Goal: Task Accomplishment & Management: Manage account settings

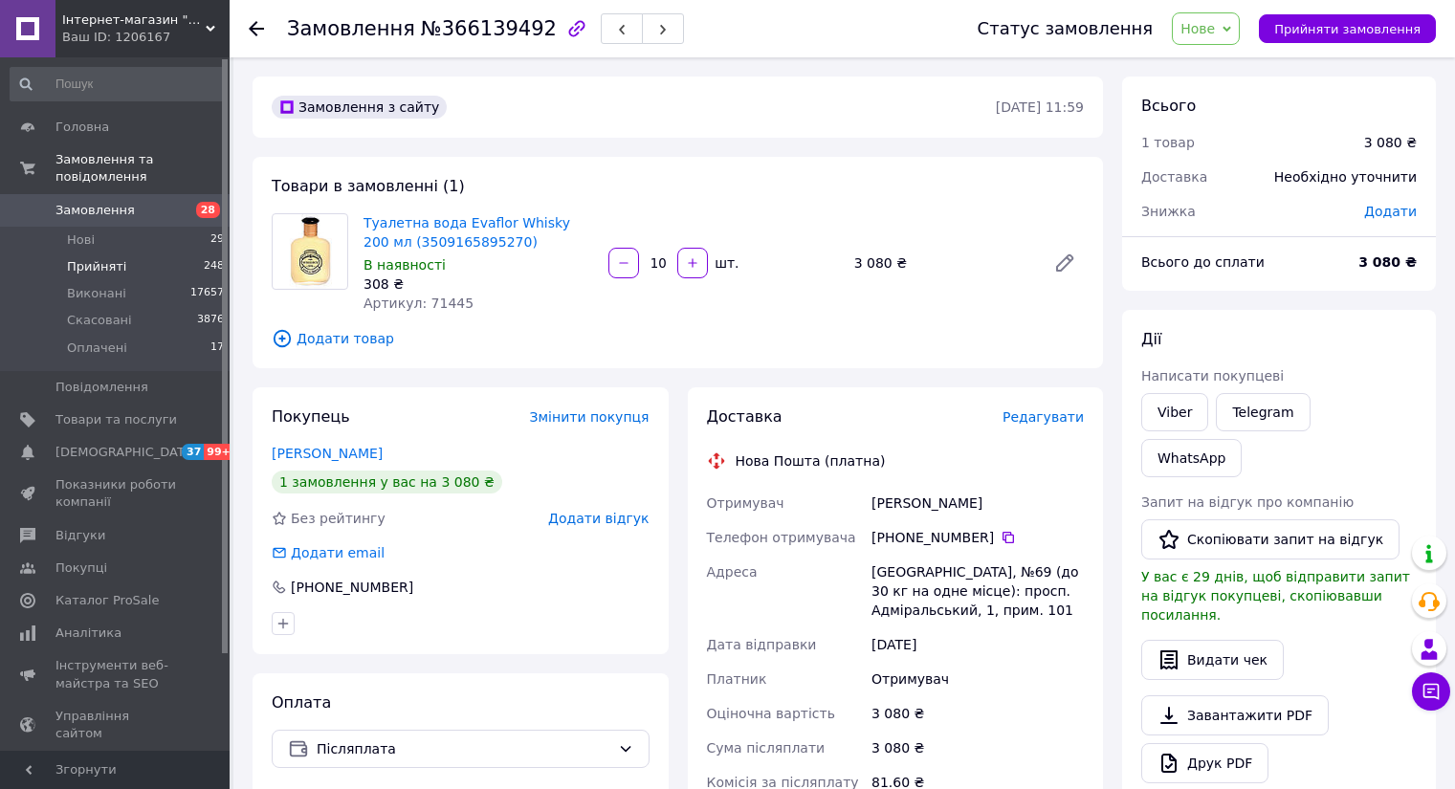
scroll to position [448, 0]
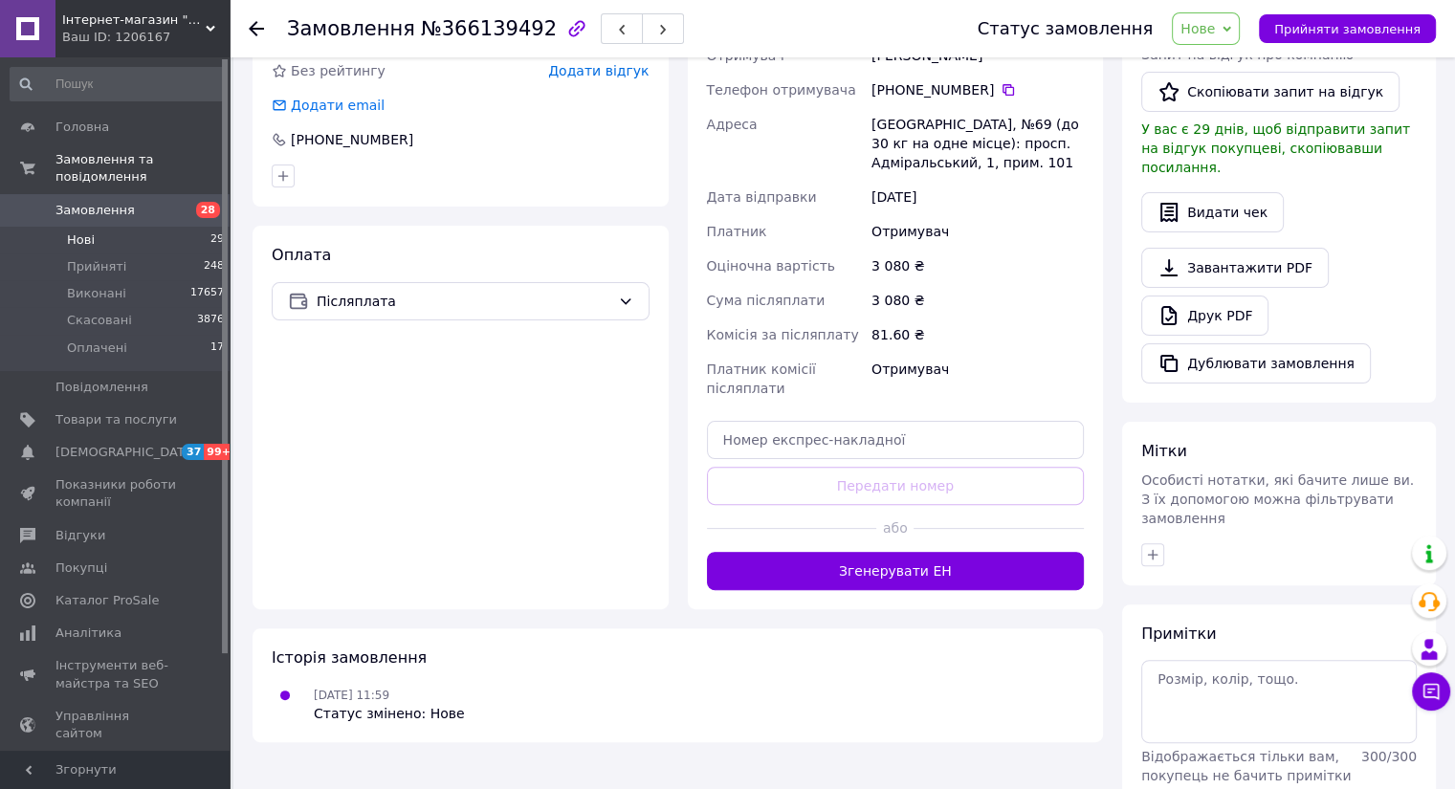
click at [89, 231] on span "Нові" at bounding box center [81, 239] width 28 height 17
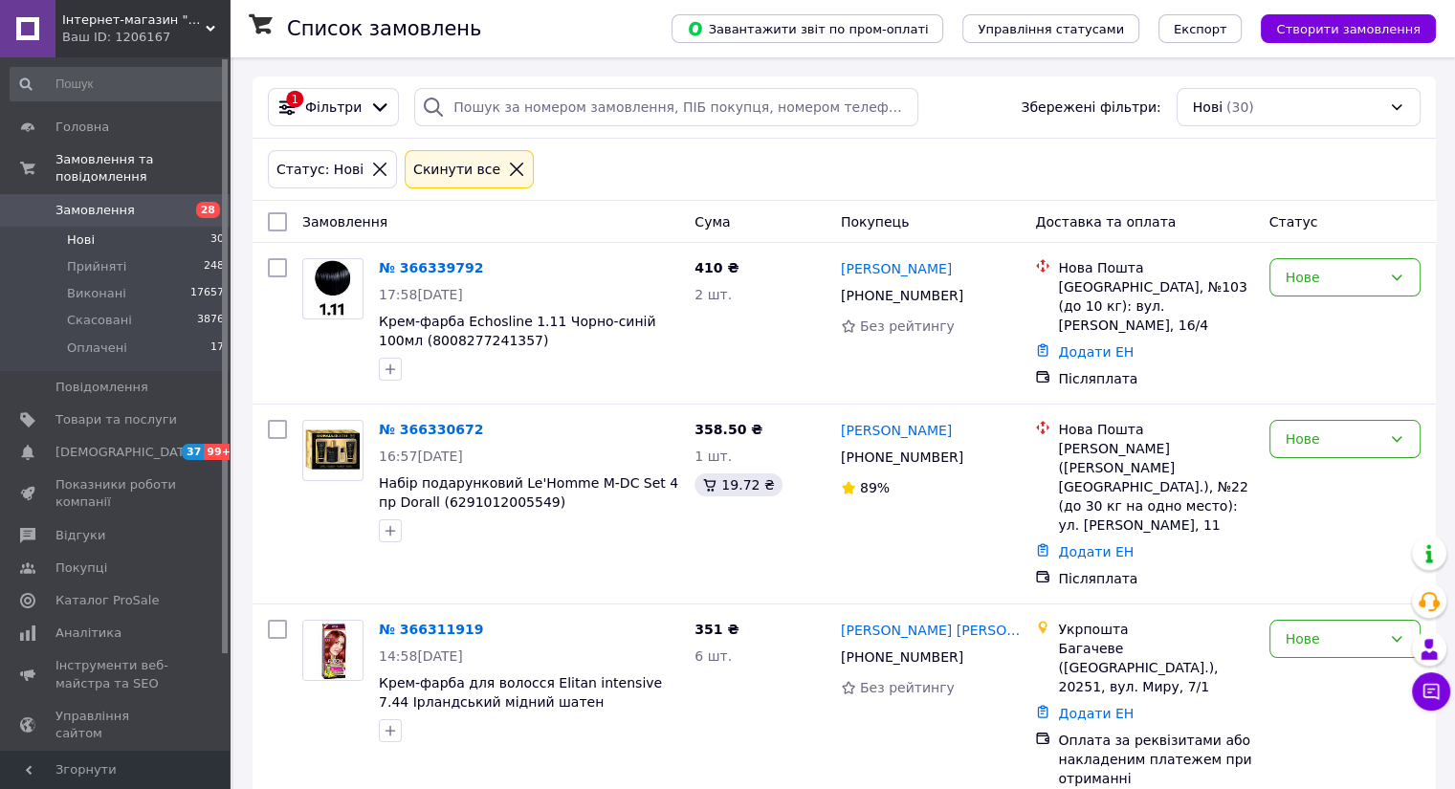
click at [75, 231] on span "Нові" at bounding box center [81, 239] width 28 height 17
click at [99, 258] on span "Прийняті" at bounding box center [96, 266] width 59 height 17
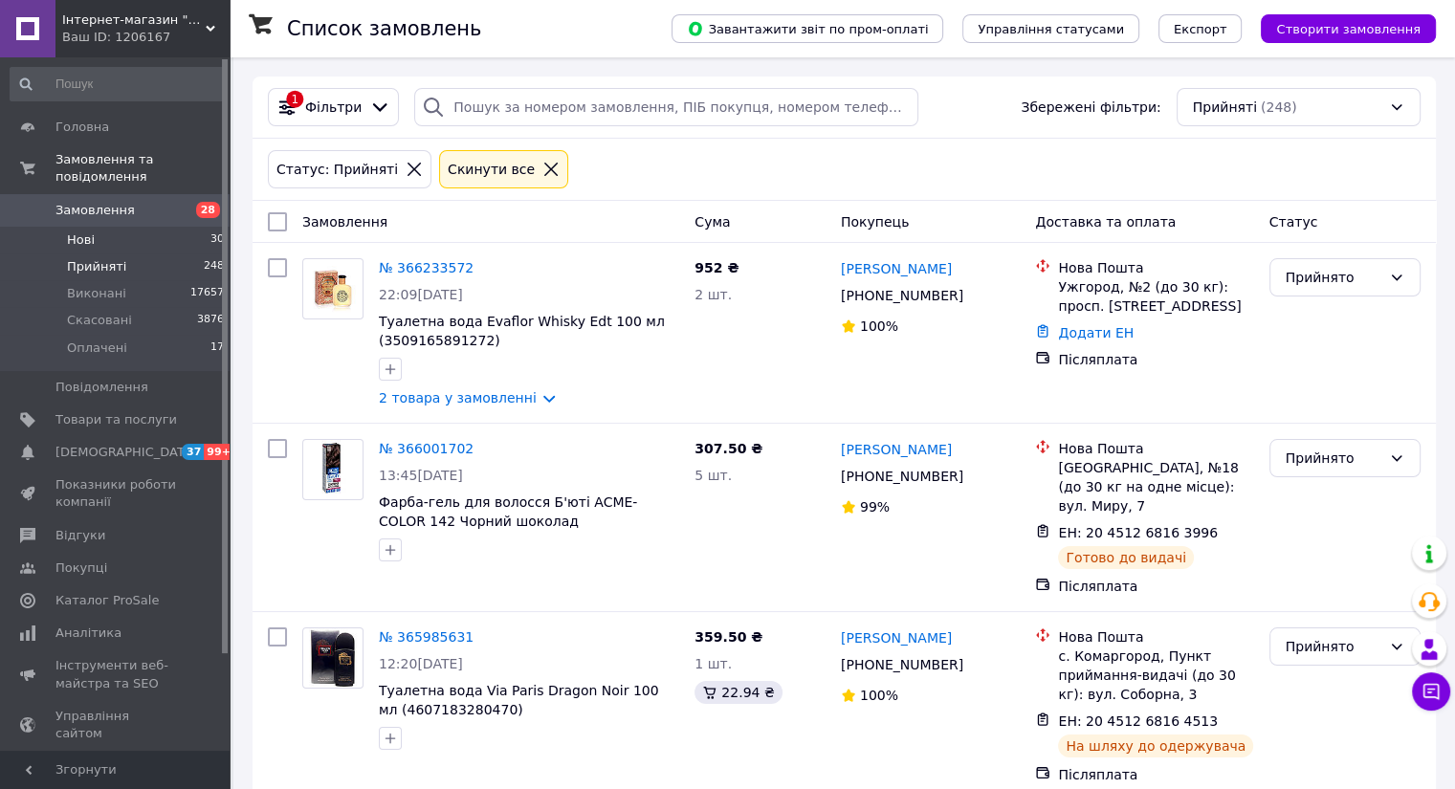
click at [91, 231] on span "Нові" at bounding box center [81, 239] width 28 height 17
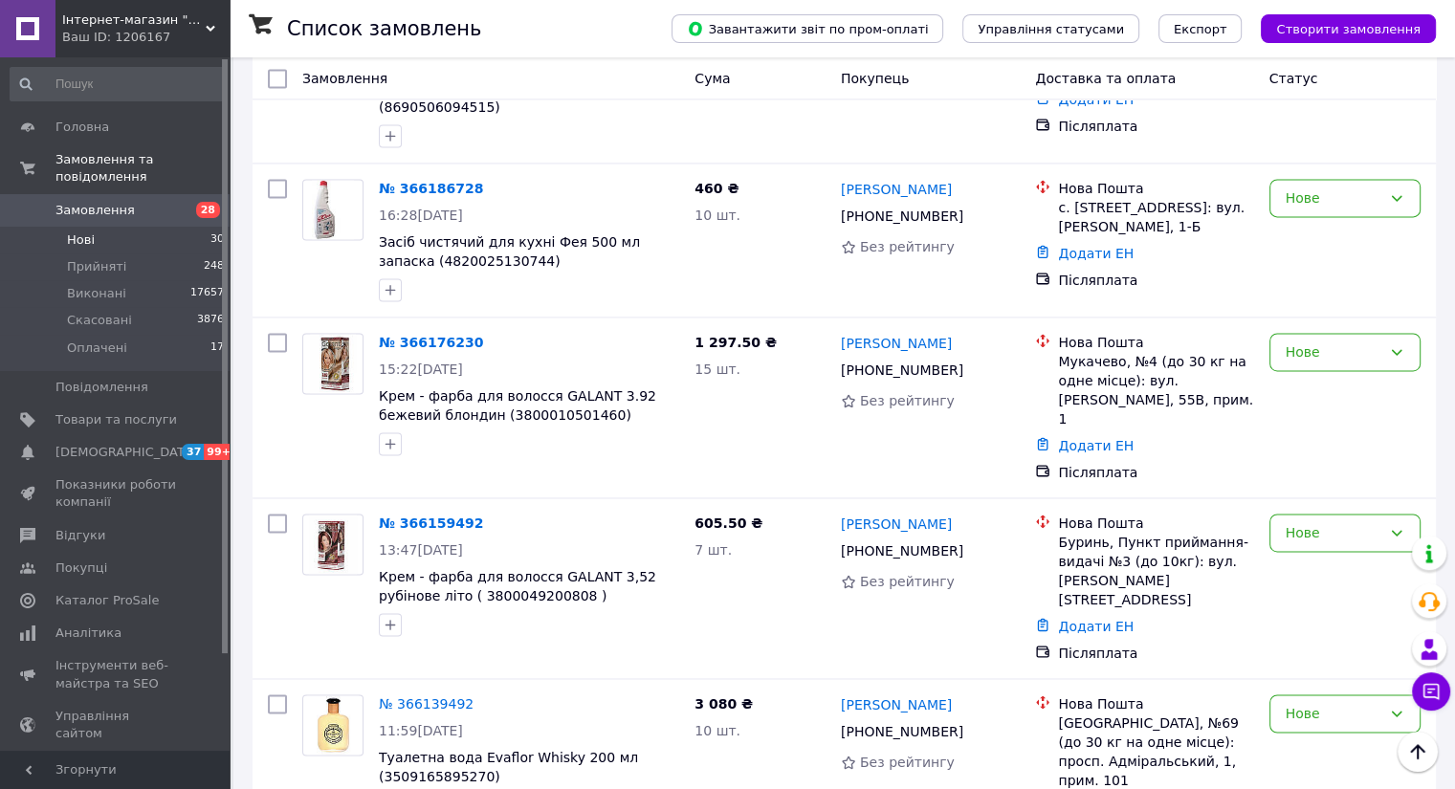
scroll to position [2853, 0]
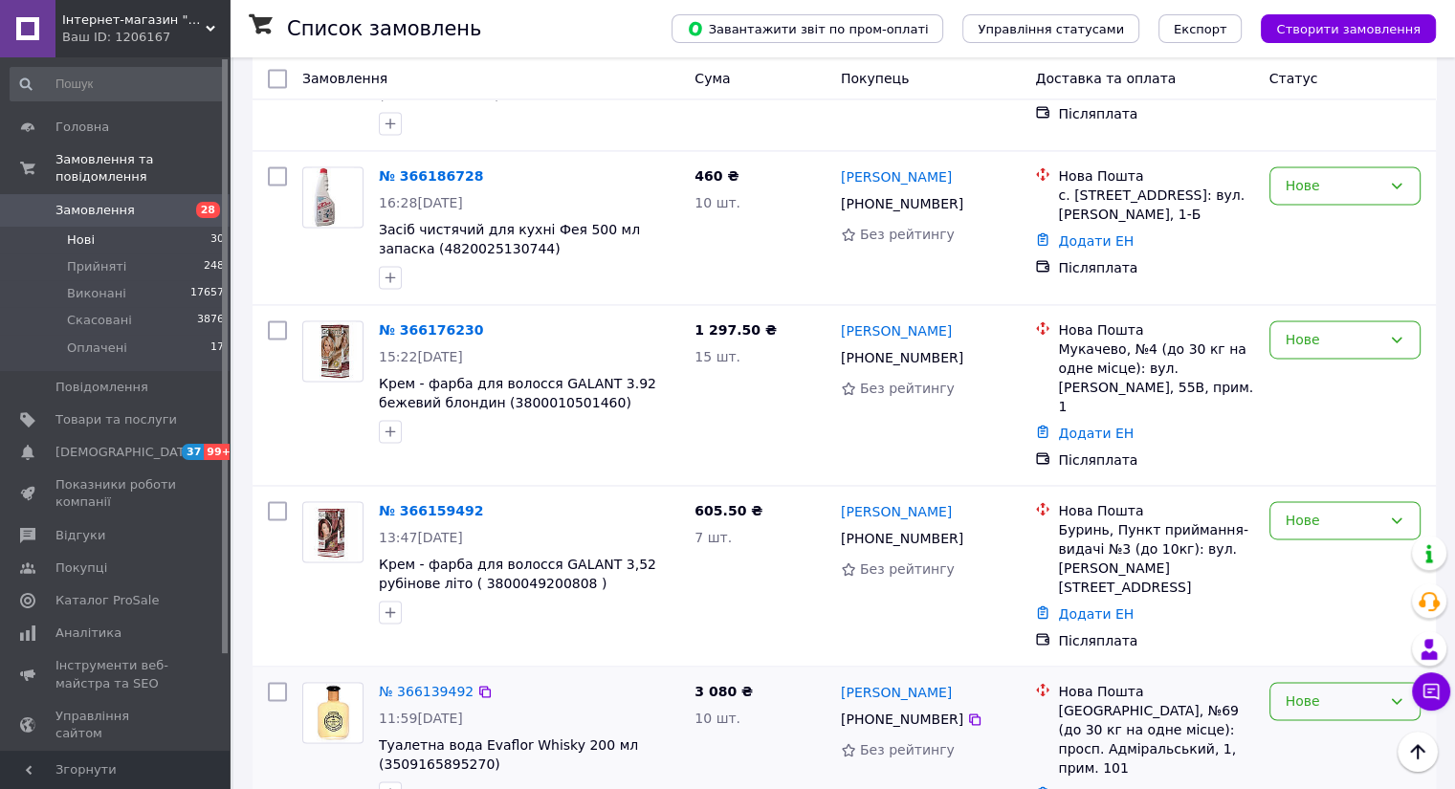
click at [1382, 682] on div "Нове" at bounding box center [1344, 701] width 151 height 38
click at [1367, 448] on li "Прийнято" at bounding box center [1343, 443] width 149 height 34
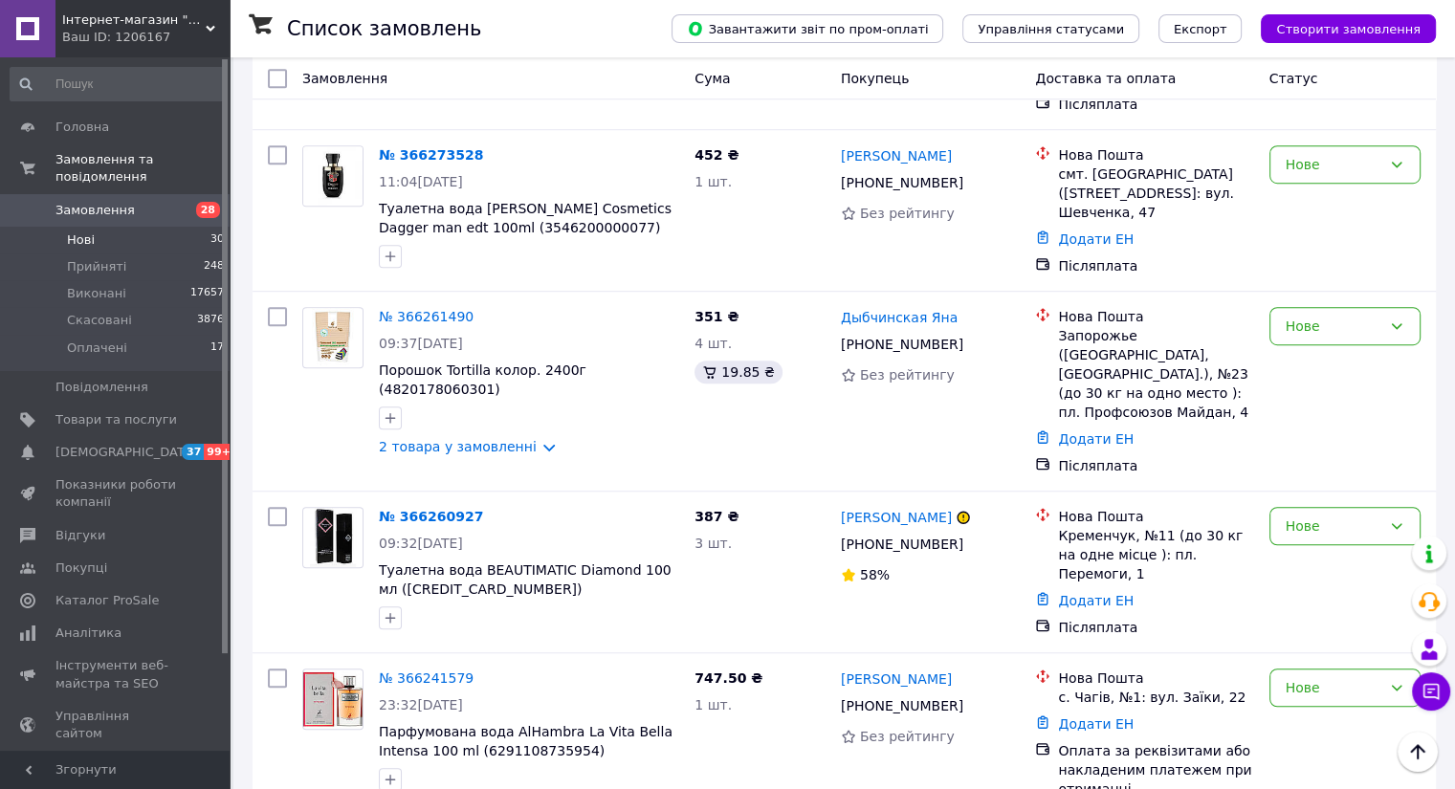
scroll to position [1238, 0]
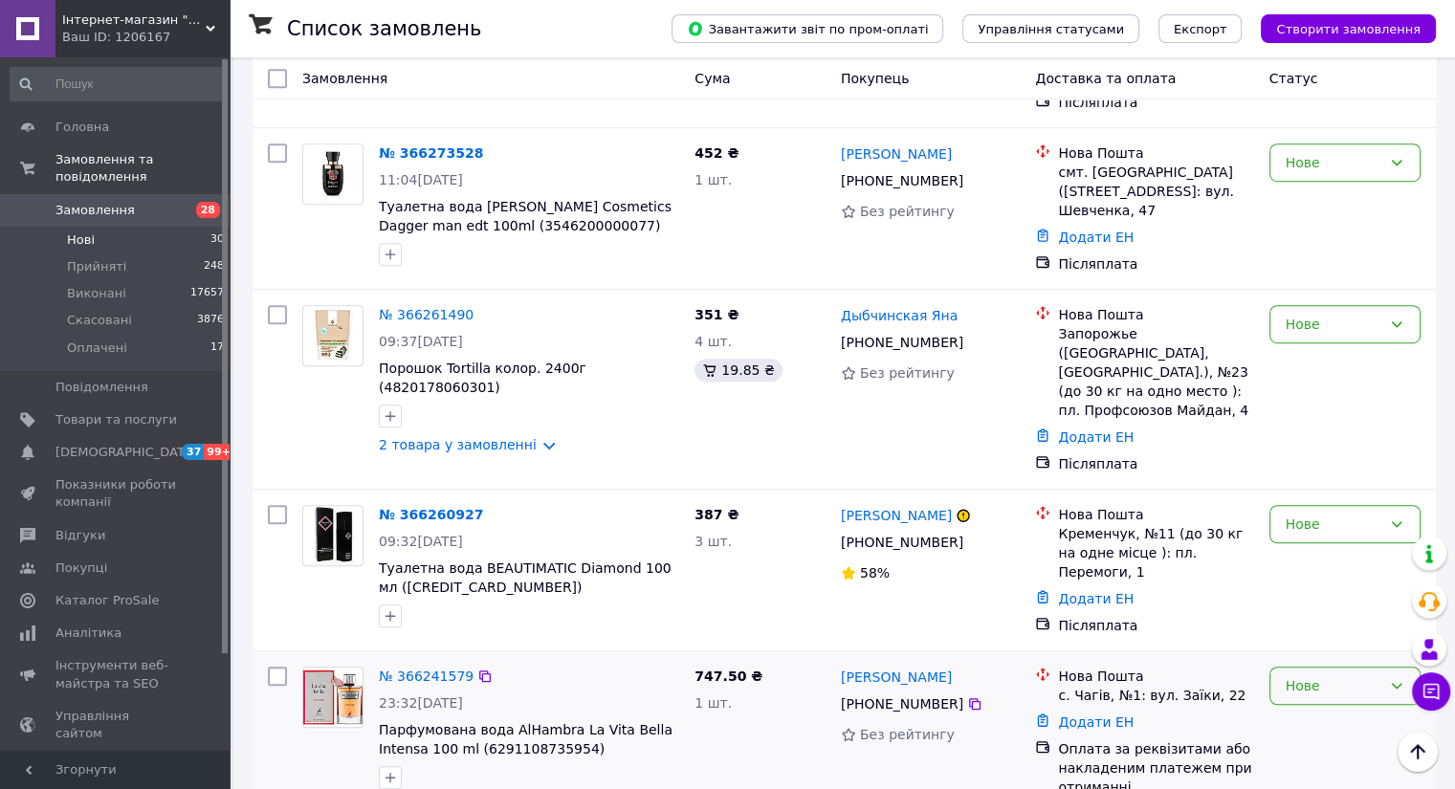
click at [1377, 675] on div "Нове" at bounding box center [1333, 685] width 96 height 21
click at [1364, 569] on li "Прийнято" at bounding box center [1343, 569] width 149 height 34
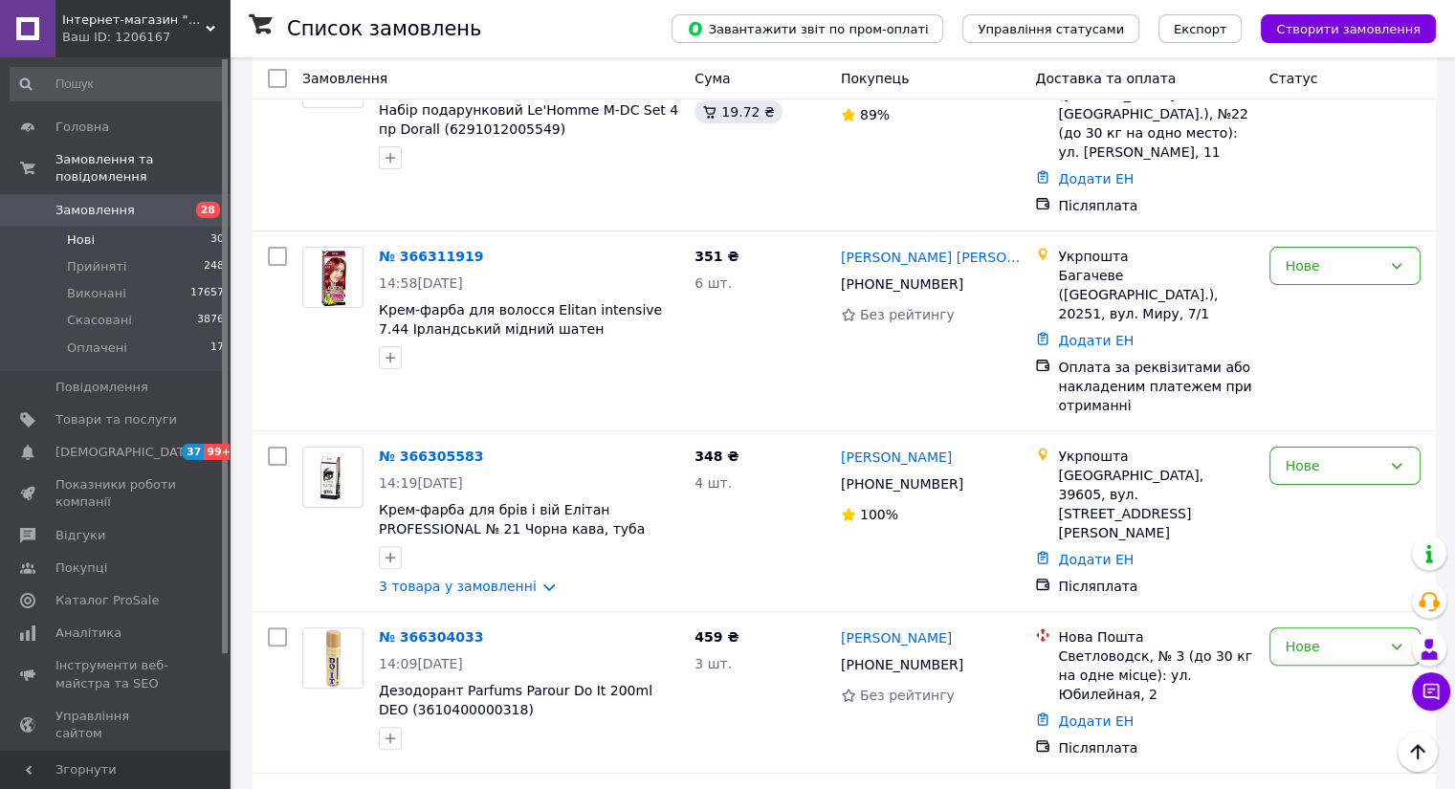
scroll to position [383, 0]
